Goal: Task Accomplishment & Management: Manage account settings

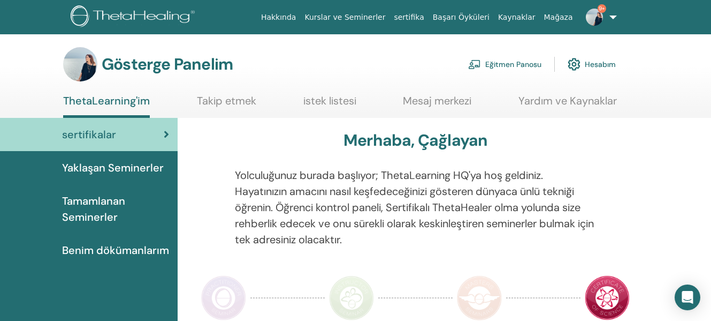
click at [516, 62] on font "Eğitmen Panosu" at bounding box center [513, 65] width 56 height 10
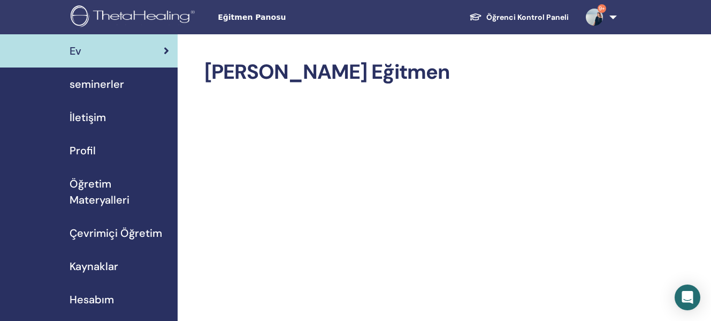
click at [111, 82] on span "seminerler" at bounding box center [97, 84] width 55 height 16
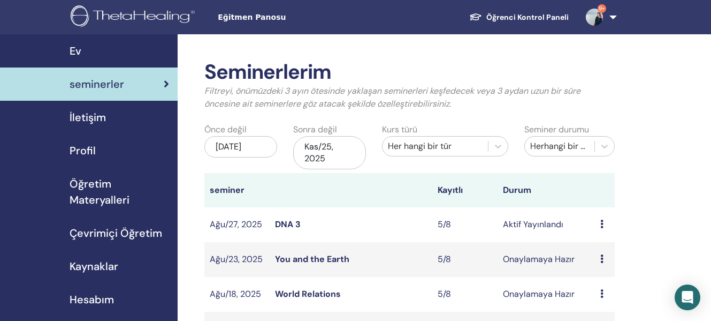
click at [334, 260] on link "You and the Earth" at bounding box center [312, 258] width 74 height 11
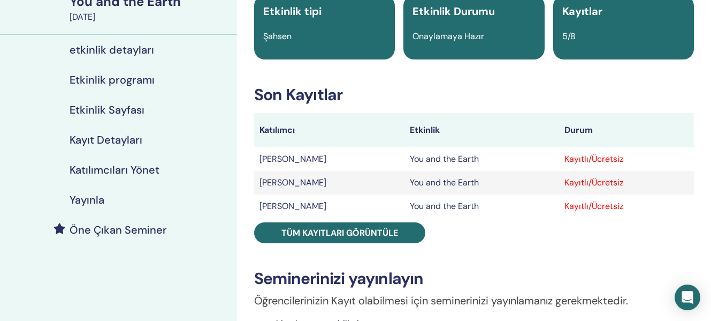
scroll to position [95, 0]
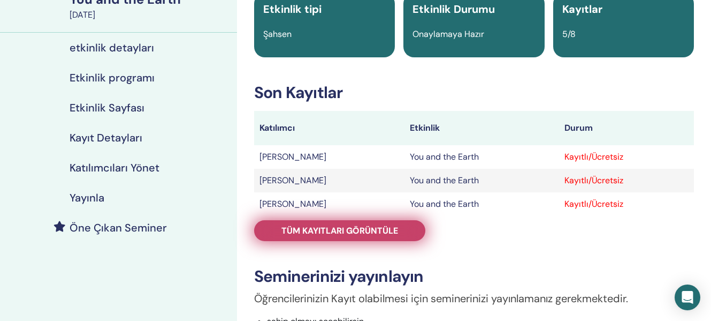
click at [355, 233] on span "Tüm kayıtları görüntüle" at bounding box center [339, 230] width 117 height 11
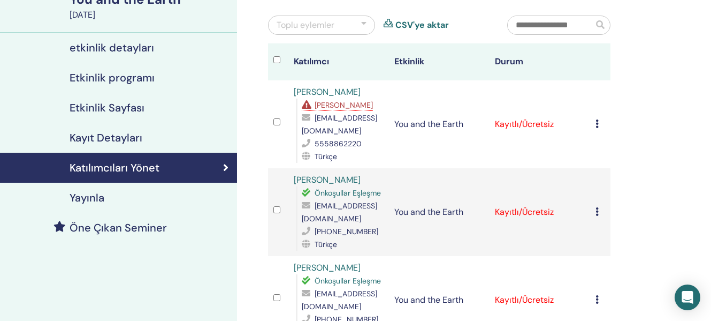
click at [598, 124] on icon at bounding box center [597, 123] width 3 height 9
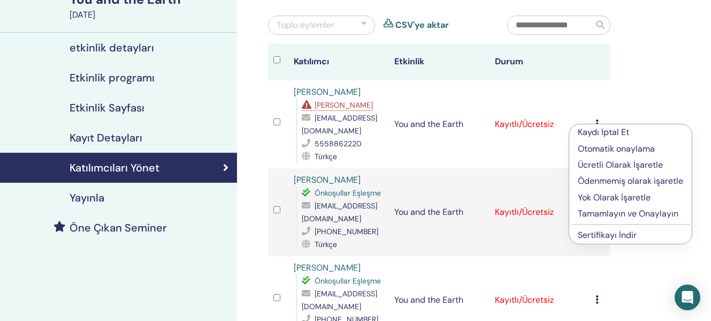
click at [629, 214] on p "Tamamlayın ve Onaylayın" at bounding box center [630, 213] width 105 height 13
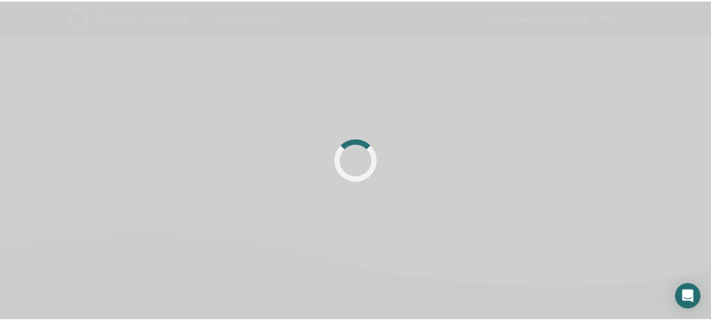
scroll to position [95, 0]
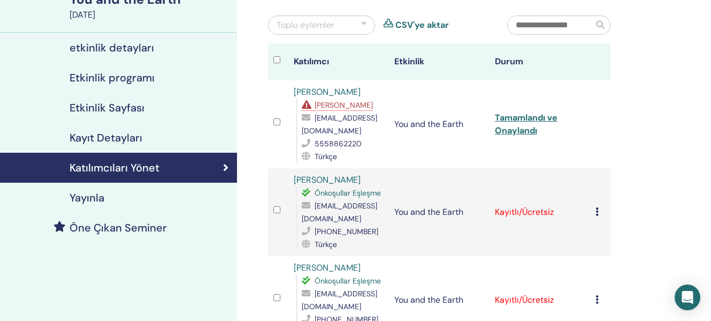
click at [597, 210] on icon at bounding box center [597, 211] width 3 height 9
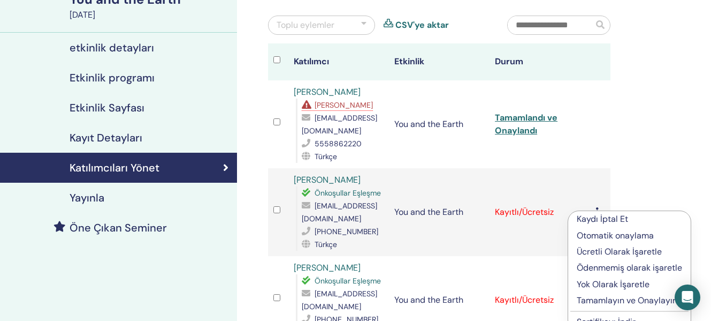
click at [651, 303] on p "Tamamlayın ve Onaylayın" at bounding box center [629, 300] width 105 height 13
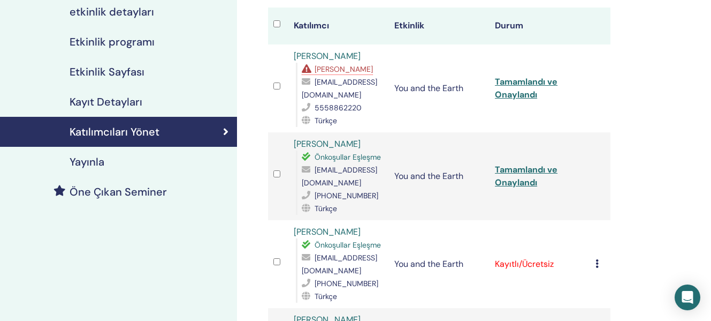
scroll to position [183, 0]
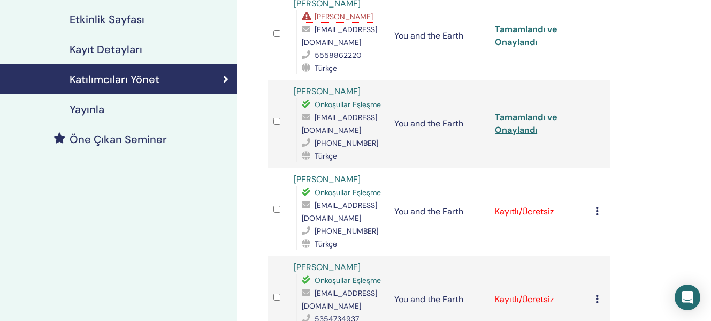
click at [600, 211] on div "Kaydı İptal Et Otomatik onaylama Ücretli Olarak İşaretle Ödenmemiş olarak işare…" at bounding box center [601, 211] width 10 height 13
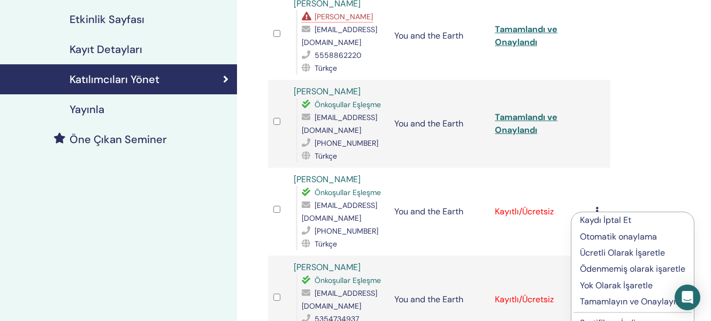
click at [613, 301] on p "Tamamlayın ve Onaylayın" at bounding box center [632, 301] width 105 height 13
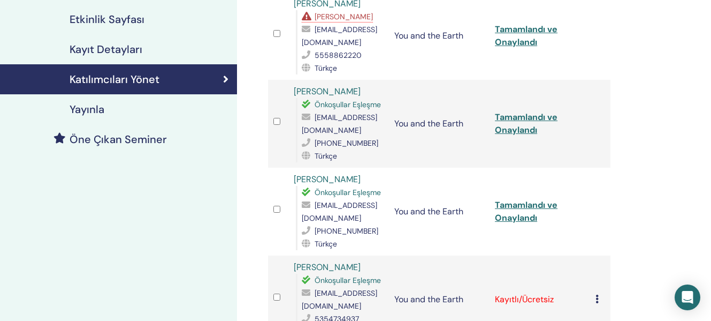
scroll to position [252, 0]
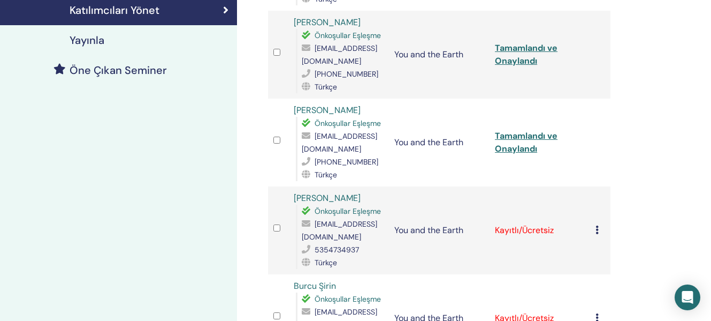
click at [598, 231] on icon at bounding box center [597, 229] width 3 height 9
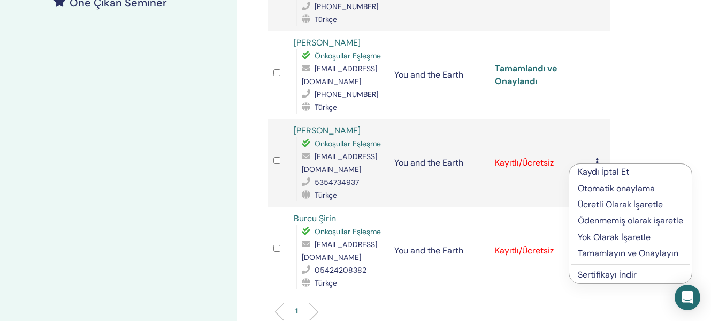
scroll to position [357, 0]
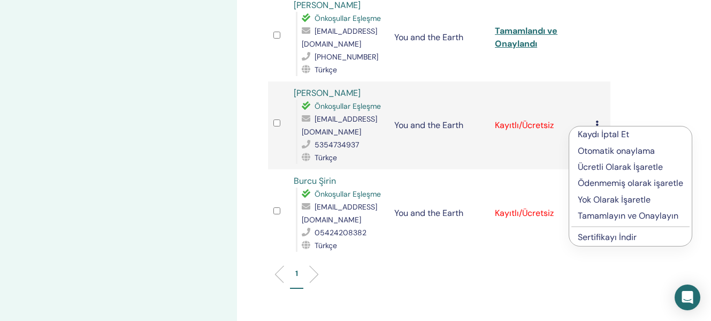
click at [648, 215] on p "Tamamlayın ve Onaylayın" at bounding box center [630, 215] width 105 height 13
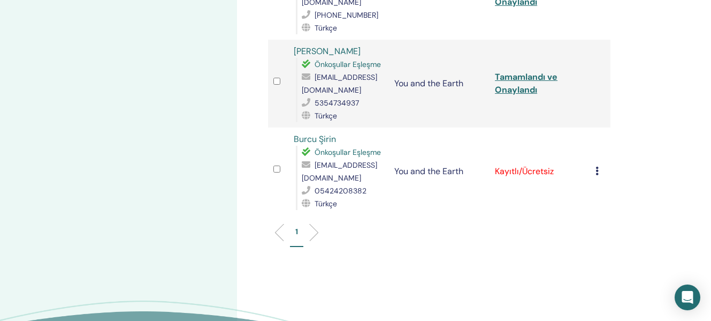
scroll to position [402, 0]
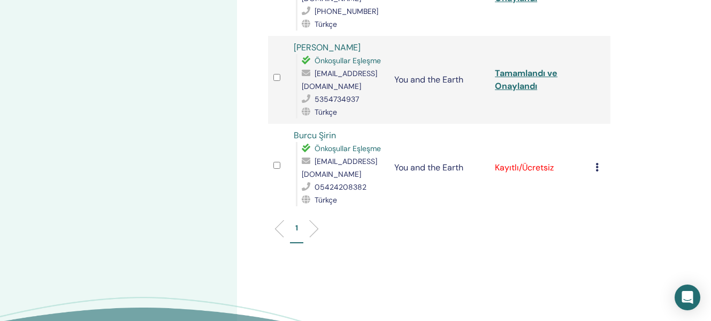
click at [597, 168] on icon at bounding box center [597, 167] width 3 height 9
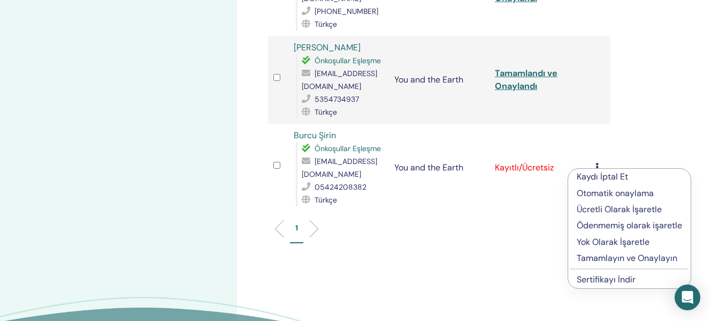
click at [607, 259] on p "Tamamlayın ve Onaylayın" at bounding box center [629, 258] width 105 height 13
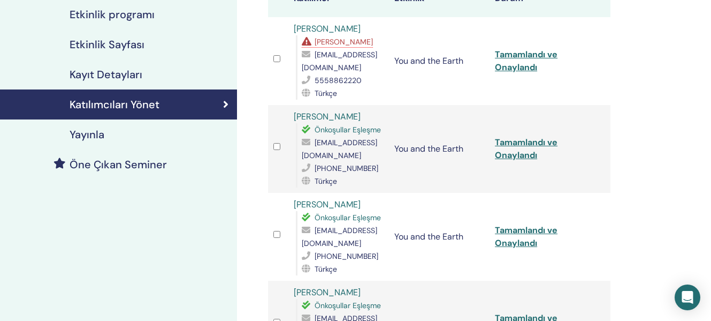
scroll to position [100, 0]
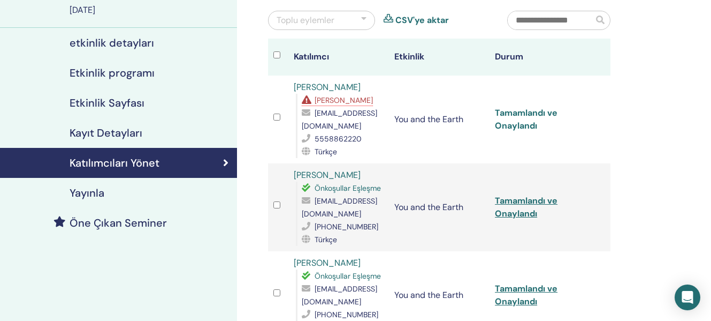
click at [535, 113] on link "Tamamlandı ve Onaylandı" at bounding box center [526, 119] width 63 height 24
click at [537, 200] on link "Tamamlandı ve Onaylandı" at bounding box center [526, 207] width 63 height 24
click at [539, 290] on link "Tamamlandı ve Onaylandı" at bounding box center [526, 295] width 63 height 24
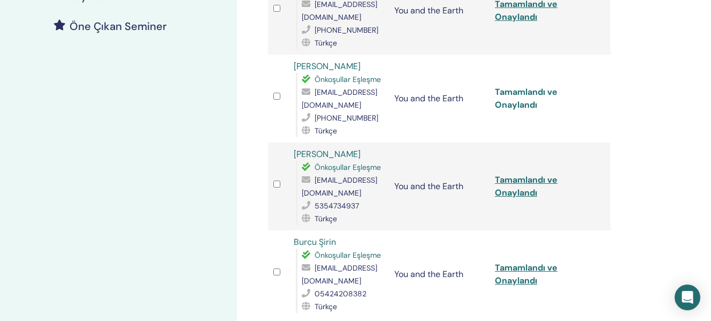
scroll to position [309, 0]
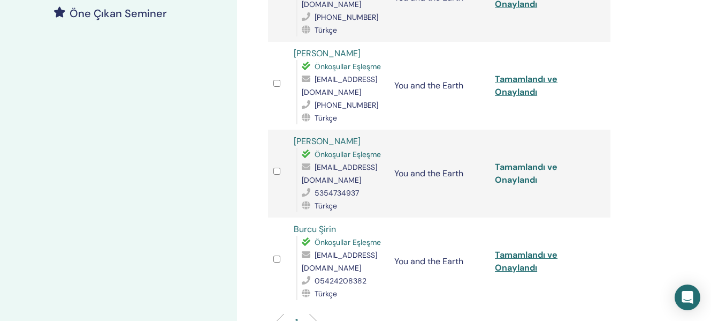
click at [520, 167] on link "Tamamlandı ve Onaylandı" at bounding box center [526, 173] width 63 height 24
click at [536, 256] on link "Tamamlandı ve Onaylandı" at bounding box center [526, 261] width 63 height 24
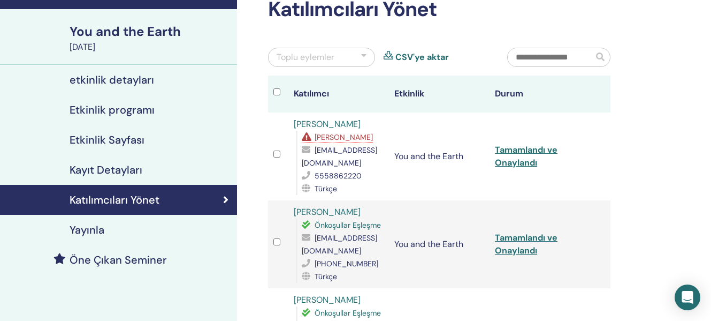
scroll to position [0, 0]
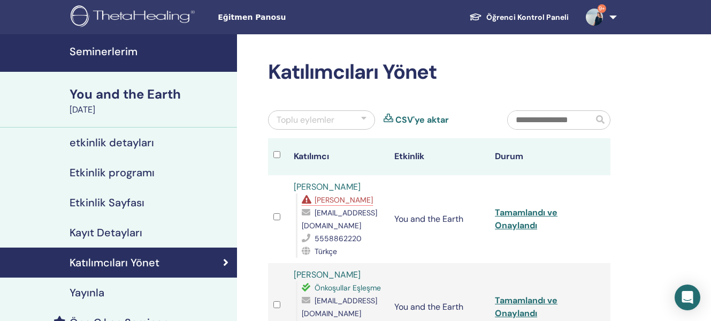
click at [112, 50] on h4 "Seminerlerim" at bounding box center [150, 51] width 161 height 13
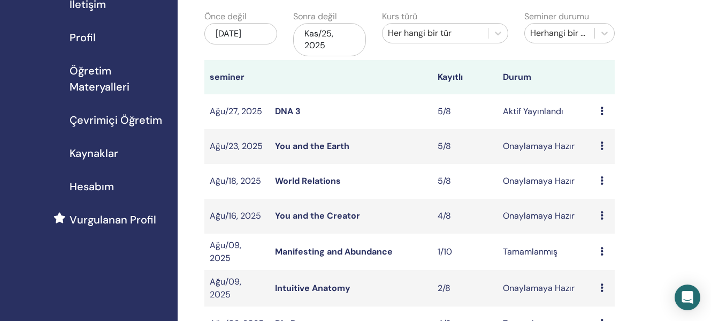
scroll to position [143, 0]
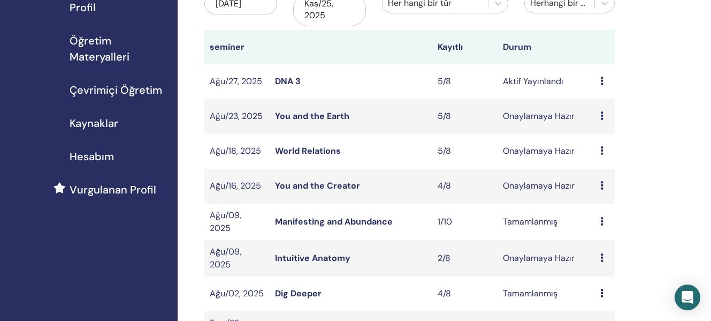
click at [376, 223] on link "Manifesting and Abundance" at bounding box center [334, 221] width 118 height 11
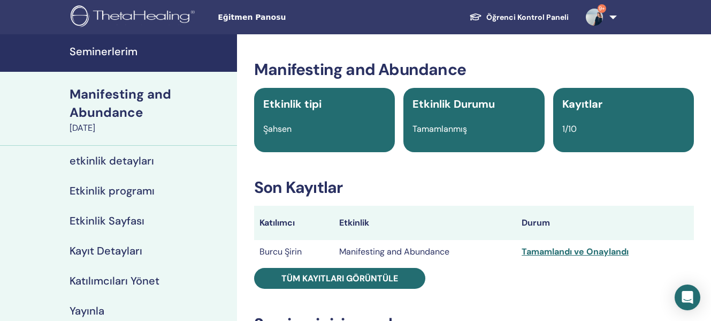
click at [539, 253] on div "Tamamlandı ve Onaylandı" at bounding box center [605, 251] width 167 height 13
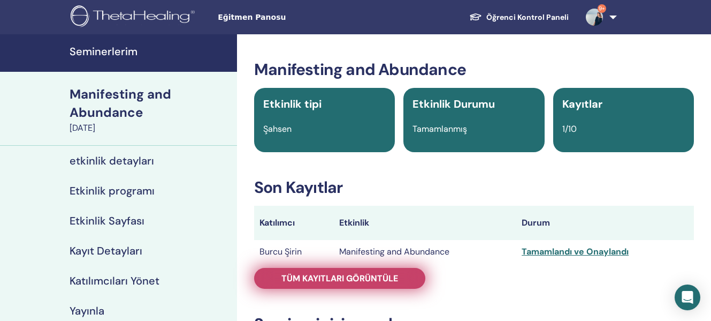
click at [378, 277] on span "Tüm kayıtları görüntüle" at bounding box center [339, 277] width 117 height 11
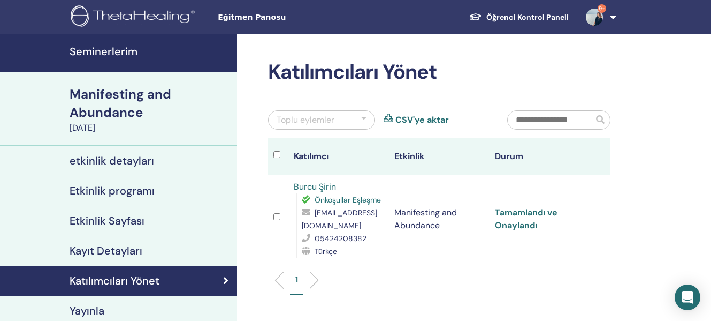
click at [523, 215] on link "Tamamlandı ve Onaylandı" at bounding box center [526, 219] width 63 height 24
click at [109, 55] on h4 "Seminerlerim" at bounding box center [150, 51] width 161 height 13
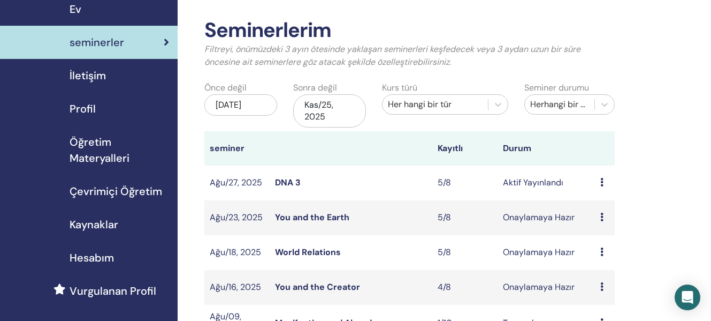
scroll to position [37, 0]
